Goal: Check status: Check status

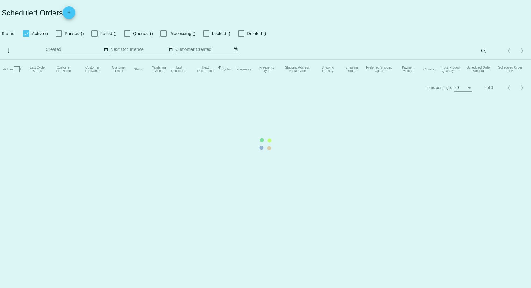
checkbox input "true"
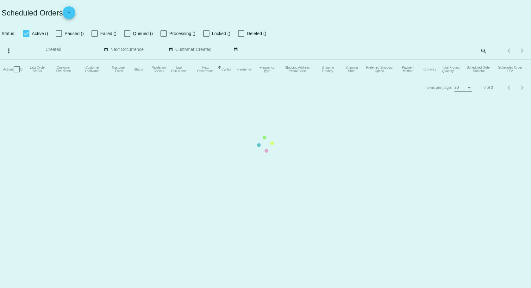
checkbox input "true"
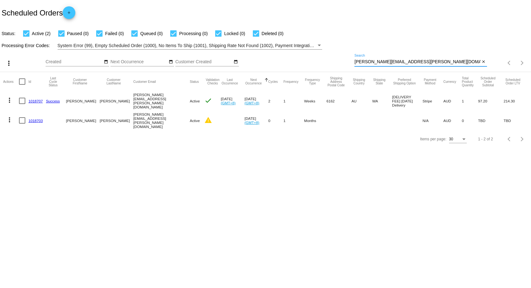
drag, startPoint x: 419, startPoint y: 63, endPoint x: 347, endPoint y: 66, distance: 72.2
click at [347, 66] on div "more_vert Oct Jan Feb Mar [DATE]" at bounding box center [265, 61] width 531 height 22
paste input "[EMAIL_ADDRESS][DOMAIN_NAME]"
type input "[PERSON_NAME][EMAIL_ADDRESS][DOMAIN_NAME]"
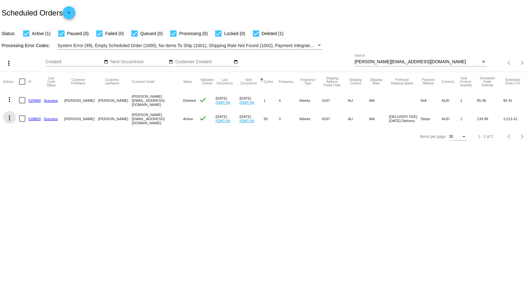
click at [9, 117] on mat-icon "more_vert" at bounding box center [10, 118] width 8 height 8
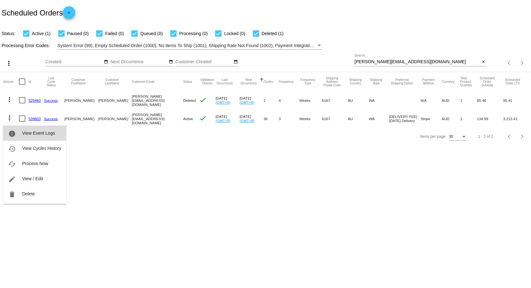
click at [23, 132] on span "View Event Logs" at bounding box center [38, 133] width 33 height 5
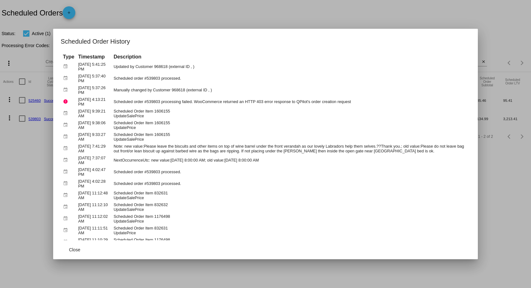
click at [25, 157] on div at bounding box center [265, 144] width 531 height 288
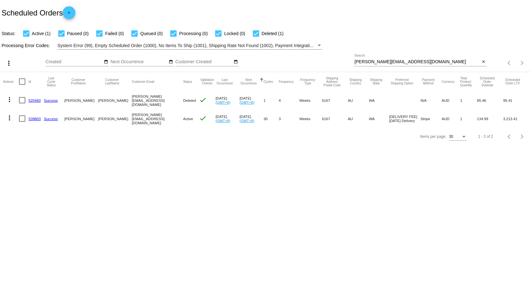
drag, startPoint x: 8, startPoint y: 120, endPoint x: 12, endPoint y: 122, distance: 4.5
click at [8, 120] on mat-icon "more_vert" at bounding box center [10, 118] width 8 height 8
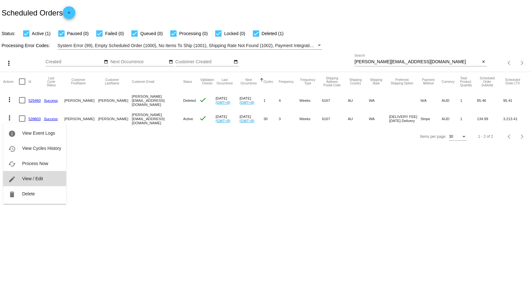
click at [31, 179] on span "View / Edit" at bounding box center [32, 178] width 21 height 5
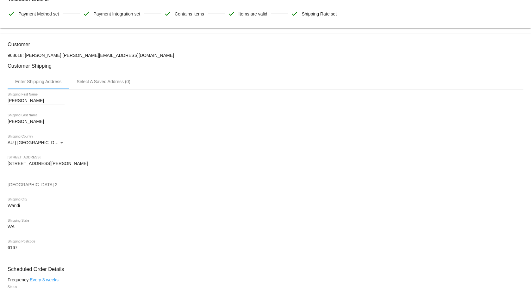
scroll to position [95, 0]
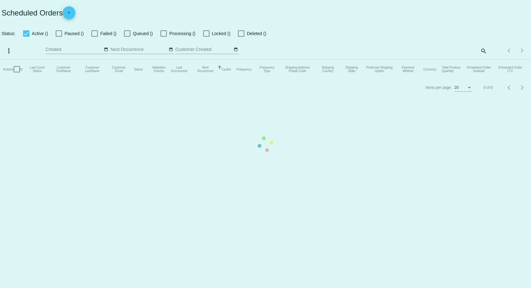
checkbox input "true"
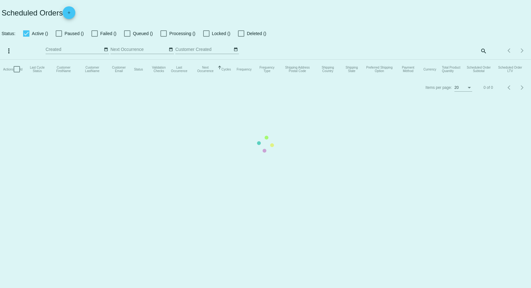
checkbox input "true"
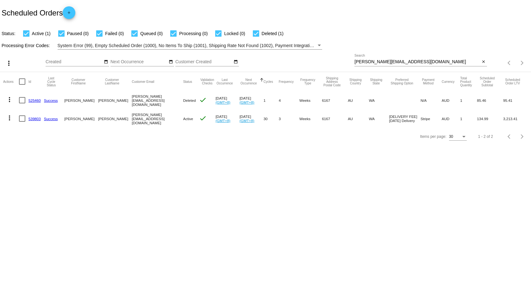
click at [8, 119] on mat-icon "more_vert" at bounding box center [10, 118] width 8 height 8
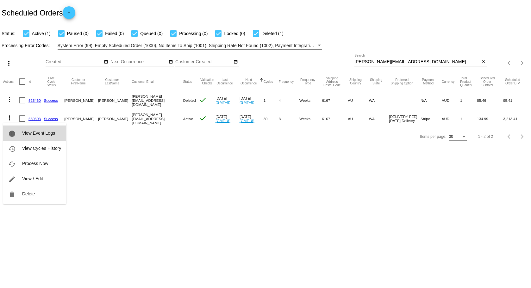
click at [37, 133] on span "View Event Logs" at bounding box center [38, 133] width 33 height 5
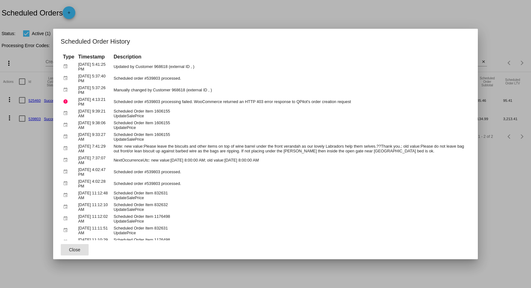
click at [194, 16] on div at bounding box center [265, 144] width 531 height 288
